Goal: Navigation & Orientation: Find specific page/section

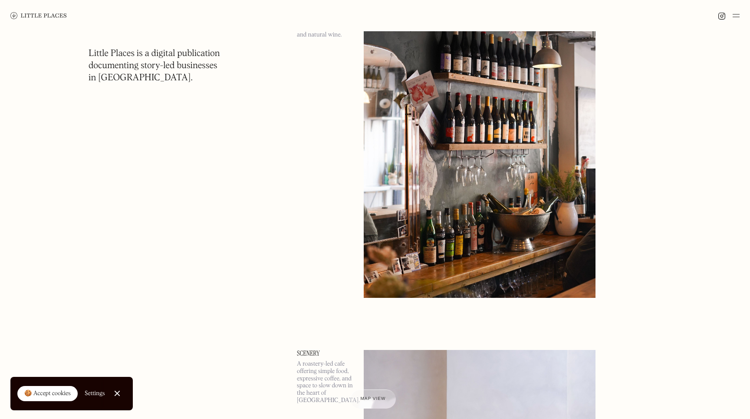
scroll to position [1093, 0]
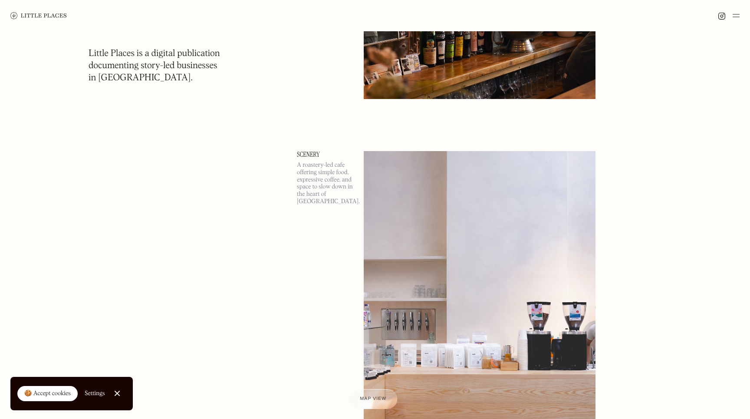
click at [376, 397] on span "Map view" at bounding box center [373, 398] width 26 height 5
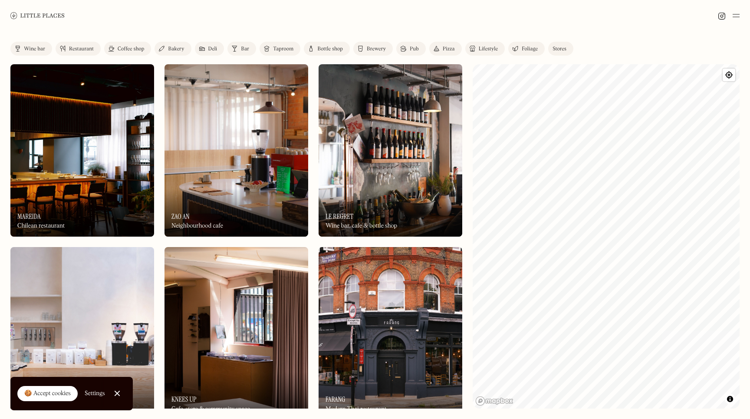
click at [32, 18] on img at bounding box center [37, 15] width 54 height 7
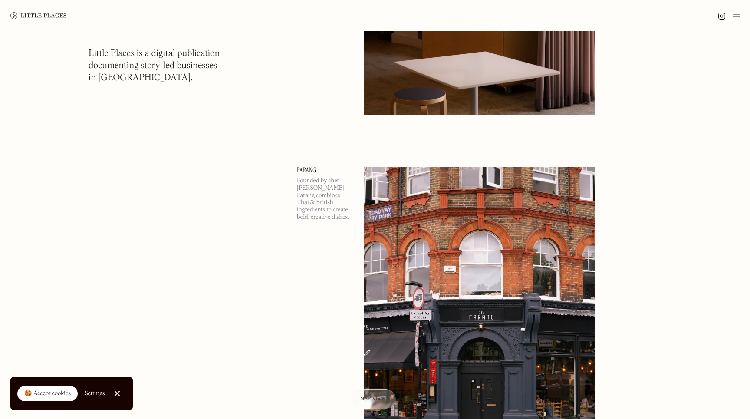
scroll to position [2115, 0]
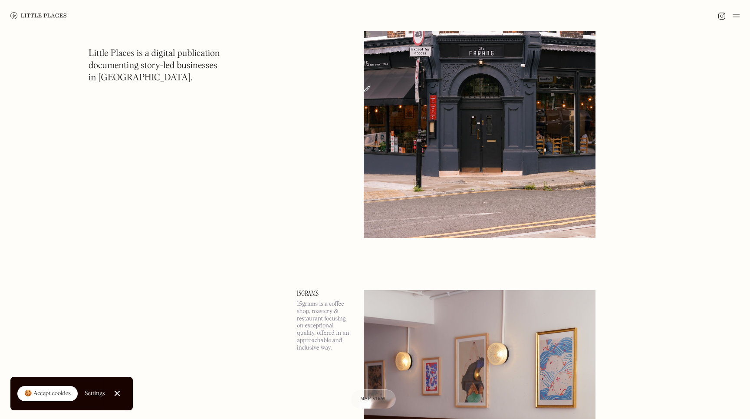
click at [735, 17] on img at bounding box center [735, 15] width 7 height 10
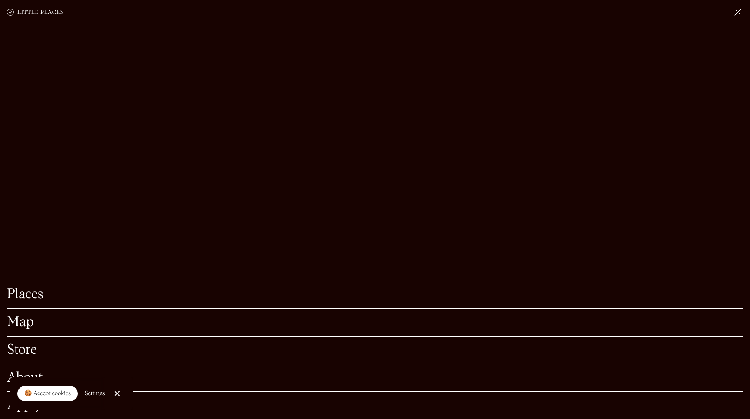
click at [46, 325] on link "Map" at bounding box center [375, 321] width 736 height 13
